Goal: Task Accomplishment & Management: Manage account settings

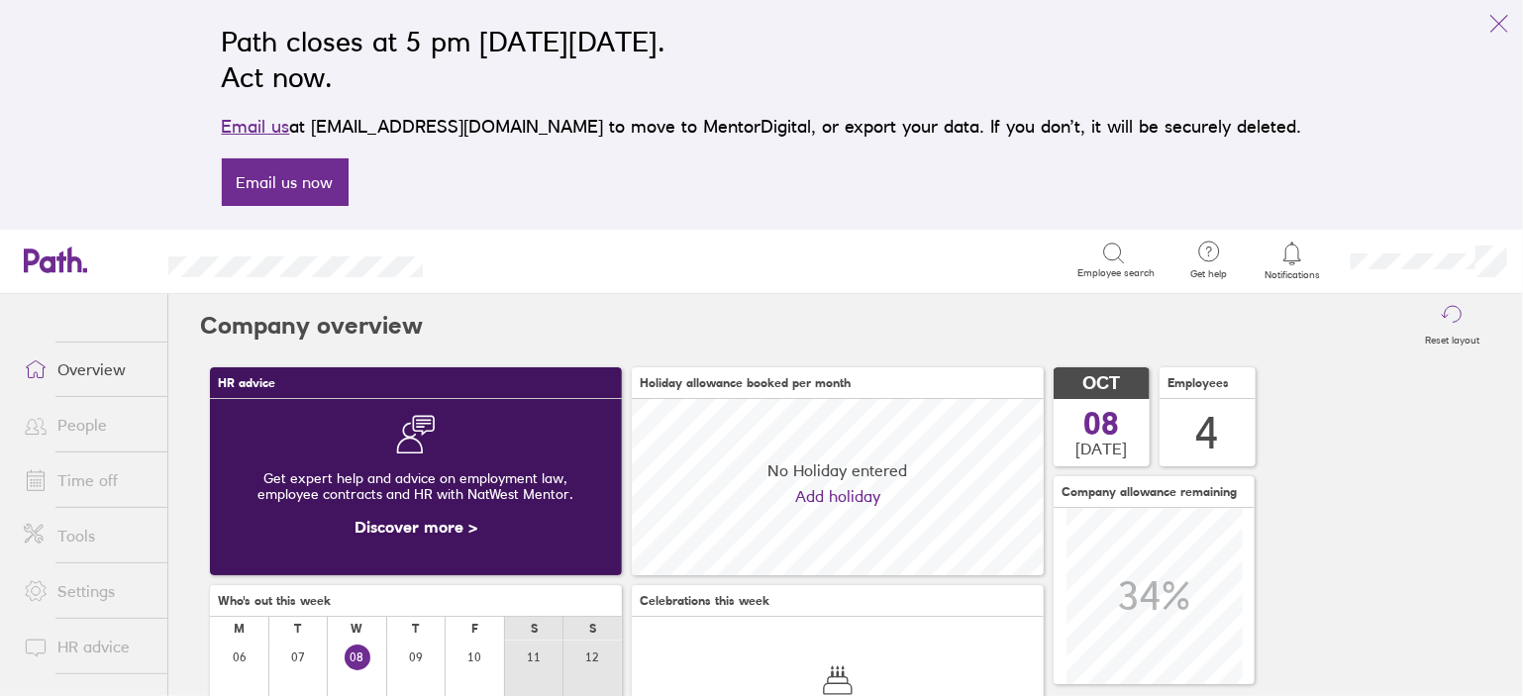
scroll to position [175, 412]
click at [91, 477] on link "Time off" at bounding box center [87, 480] width 159 height 40
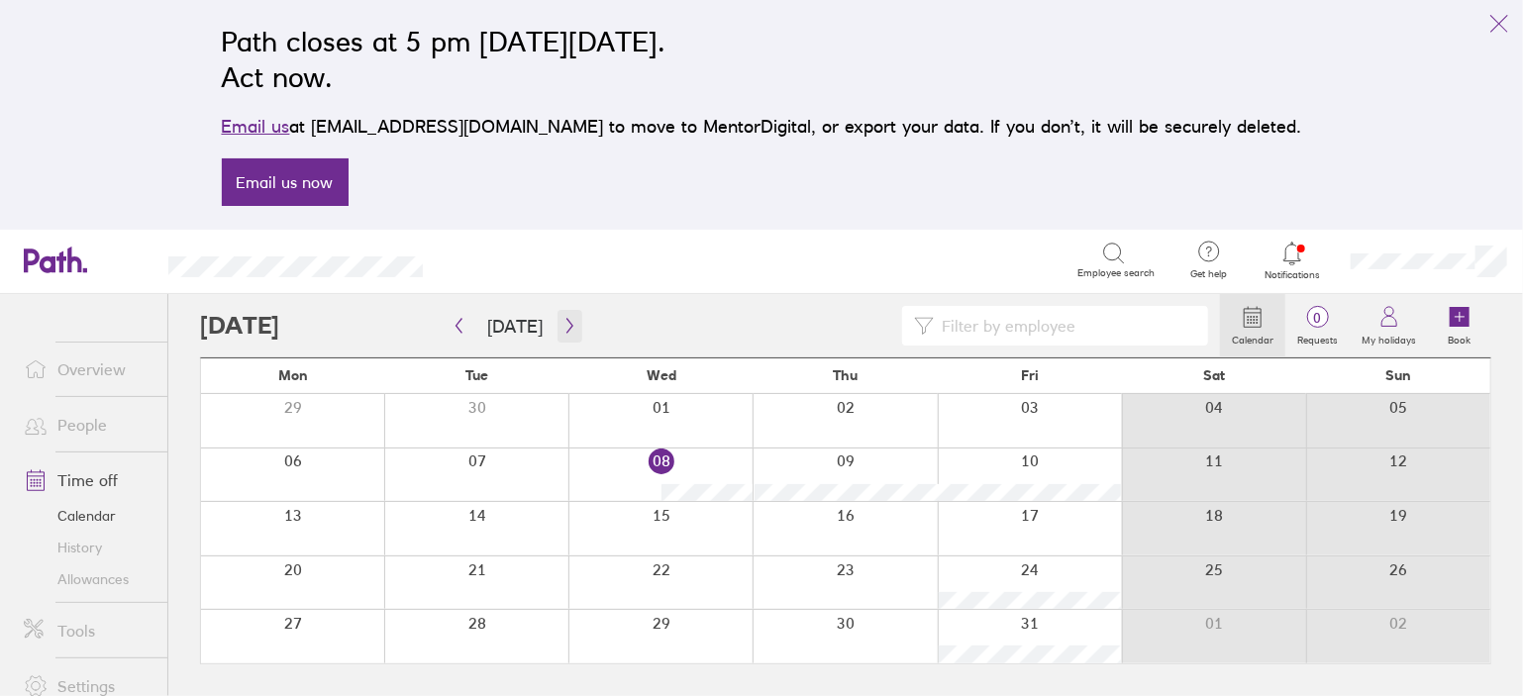
click at [564, 326] on icon "button" at bounding box center [569, 326] width 15 height 16
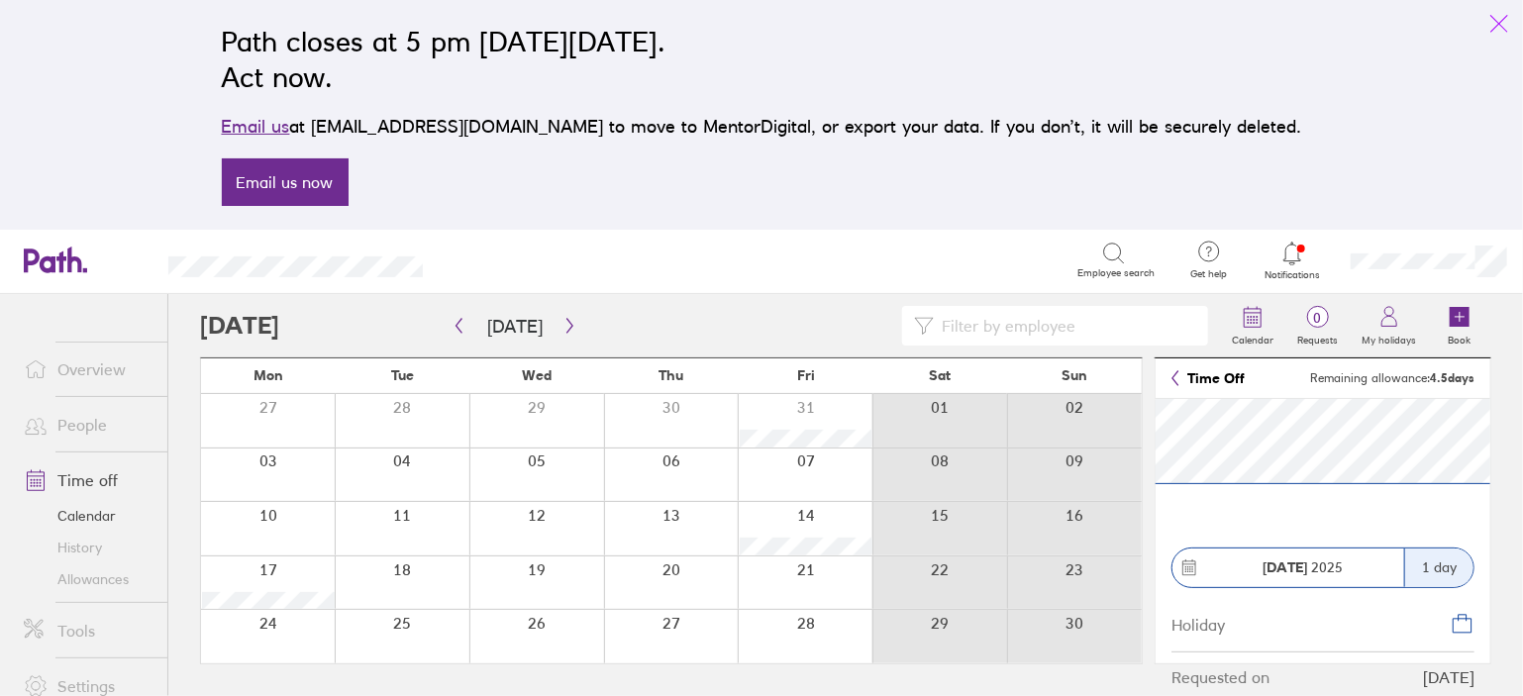
click at [1503, 25] on icon "link" at bounding box center [1499, 24] width 24 height 24
